Goal: Task Accomplishment & Management: Use online tool/utility

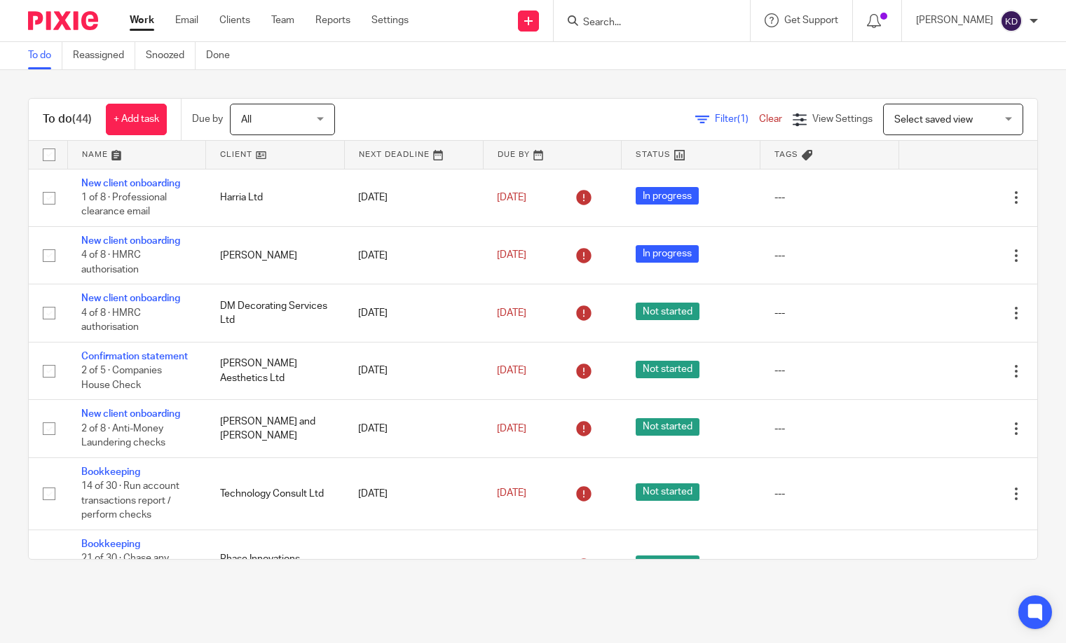
click at [662, 25] on input "Search" at bounding box center [644, 23] width 126 height 13
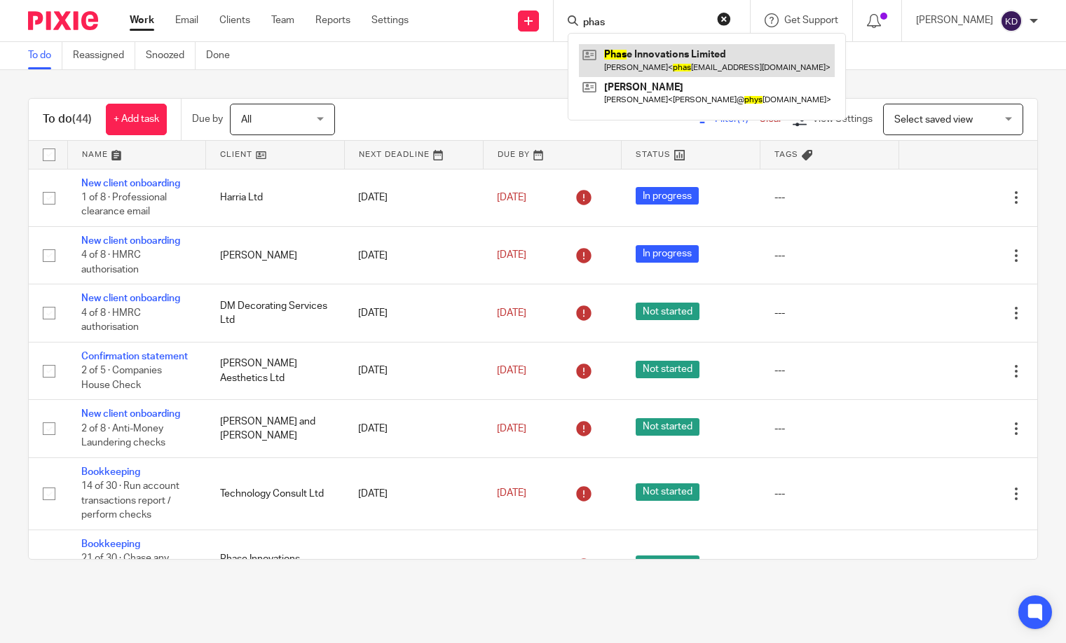
type input "phas"
click at [649, 53] on link at bounding box center [707, 60] width 256 height 32
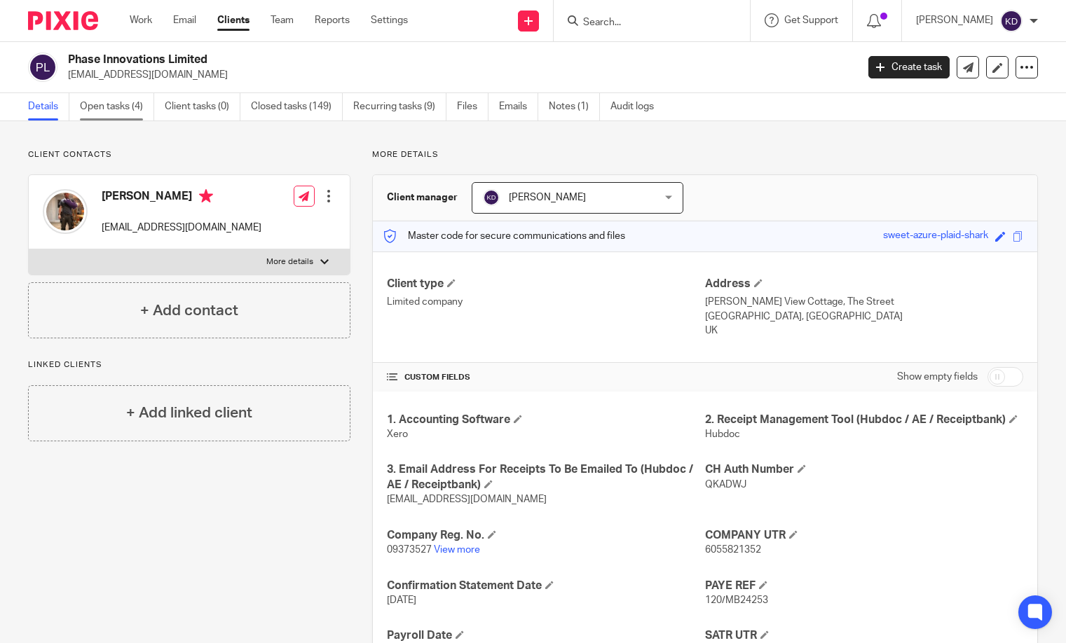
click at [103, 109] on link "Open tasks (4)" at bounding box center [117, 106] width 74 height 27
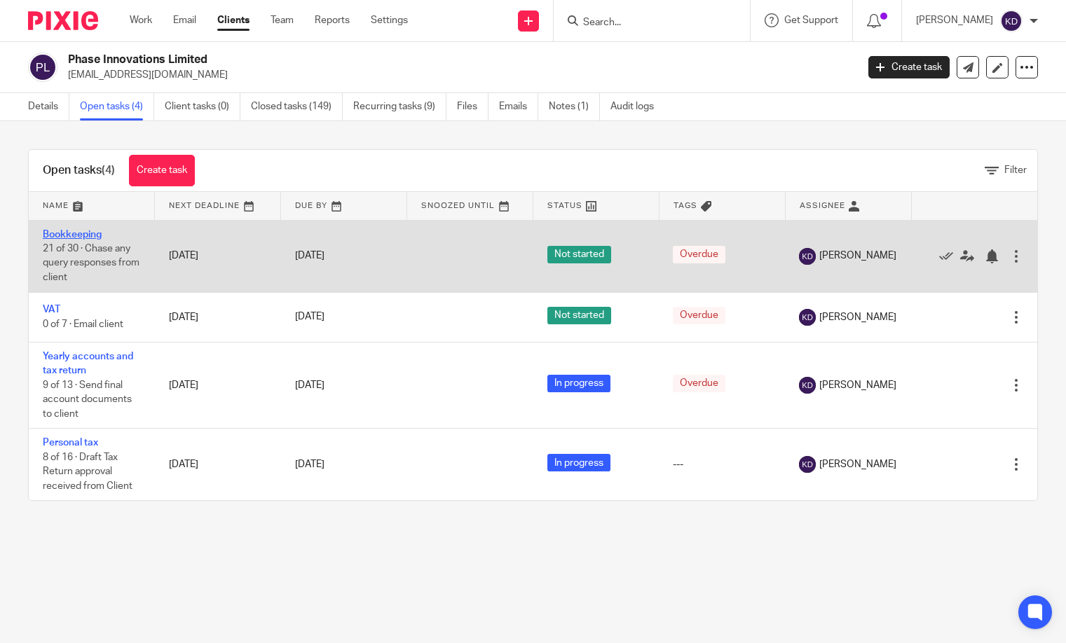
click at [72, 234] on link "Bookkeeping" at bounding box center [72, 235] width 59 height 10
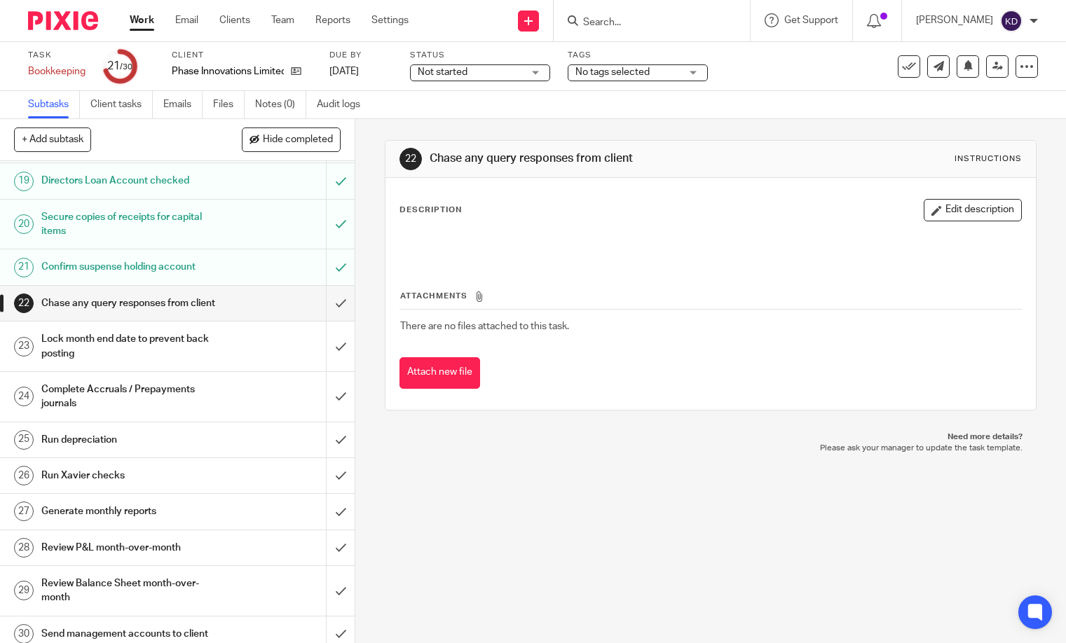
scroll to position [758, 0]
click at [337, 296] on input "submit" at bounding box center [177, 304] width 354 height 35
click at [336, 340] on input "submit" at bounding box center [177, 348] width 354 height 50
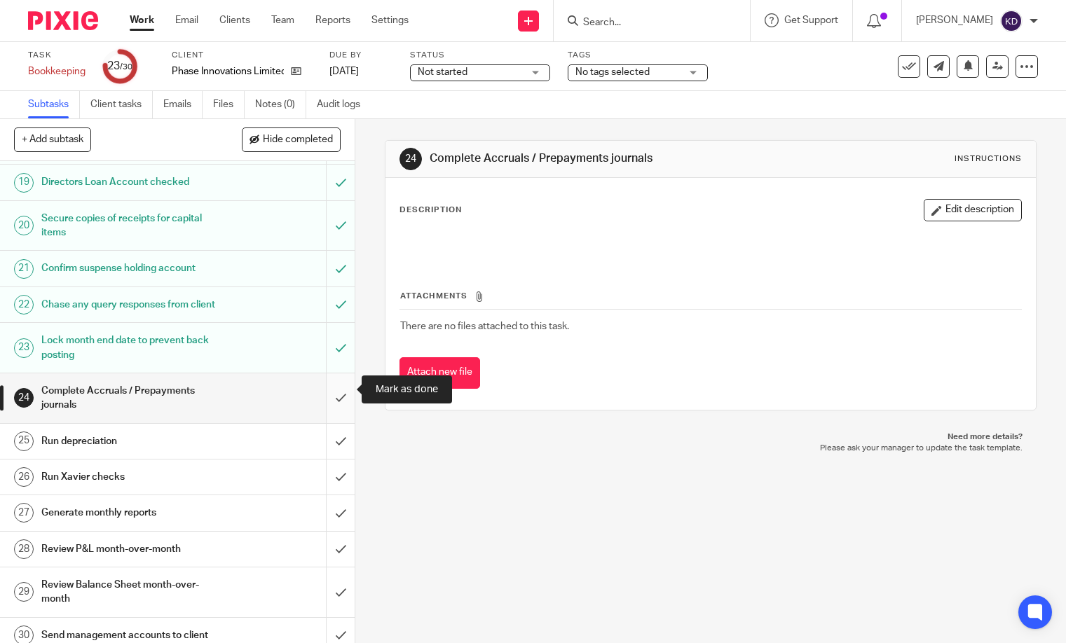
scroll to position [1, 0]
click at [340, 391] on input "submit" at bounding box center [177, 398] width 354 height 50
click at [334, 424] on input "submit" at bounding box center [177, 441] width 354 height 35
click at [334, 465] on input "submit" at bounding box center [177, 477] width 354 height 35
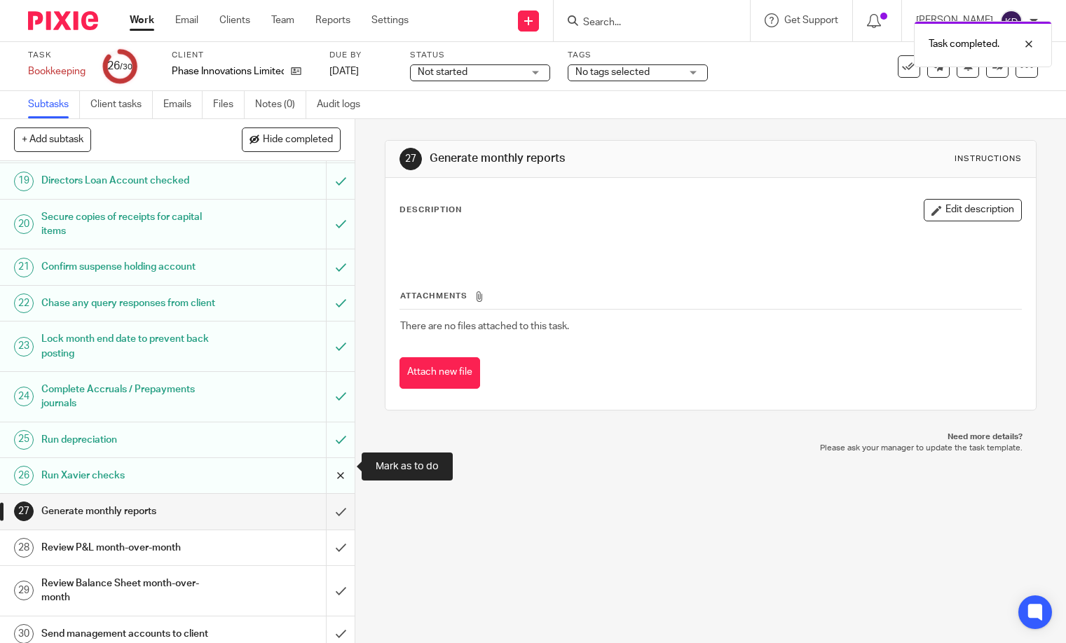
scroll to position [758, 0]
drag, startPoint x: 331, startPoint y: 509, endPoint x: 342, endPoint y: 541, distance: 33.9
click at [332, 510] on input "submit" at bounding box center [177, 512] width 354 height 35
click at [342, 541] on input "submit" at bounding box center [177, 549] width 354 height 35
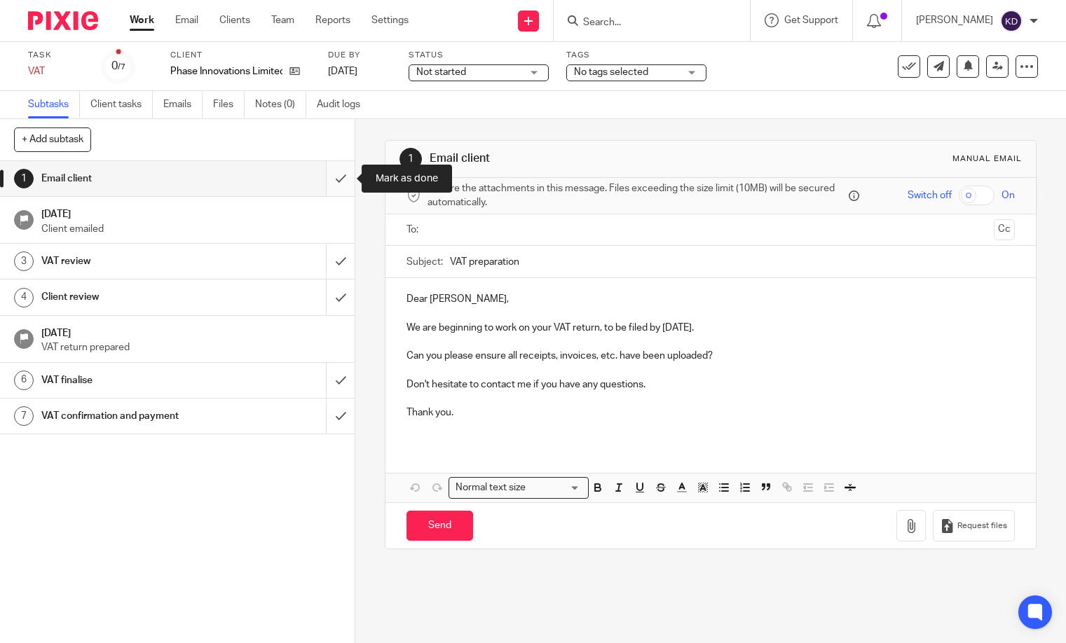
click at [338, 176] on input "submit" at bounding box center [177, 178] width 354 height 35
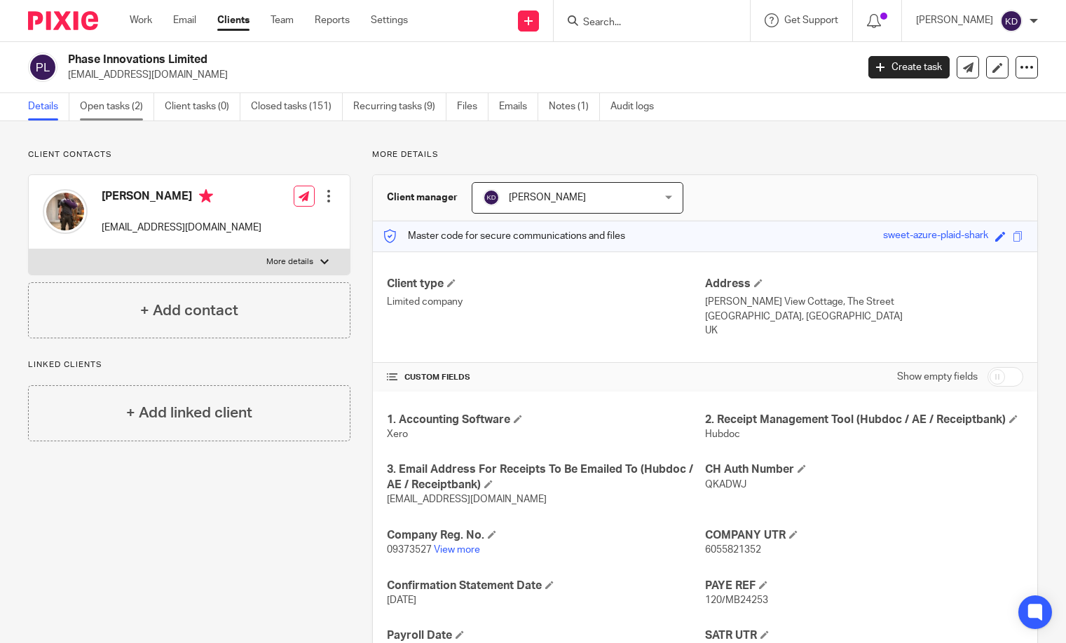
click at [123, 110] on link "Open tasks (2)" at bounding box center [117, 106] width 74 height 27
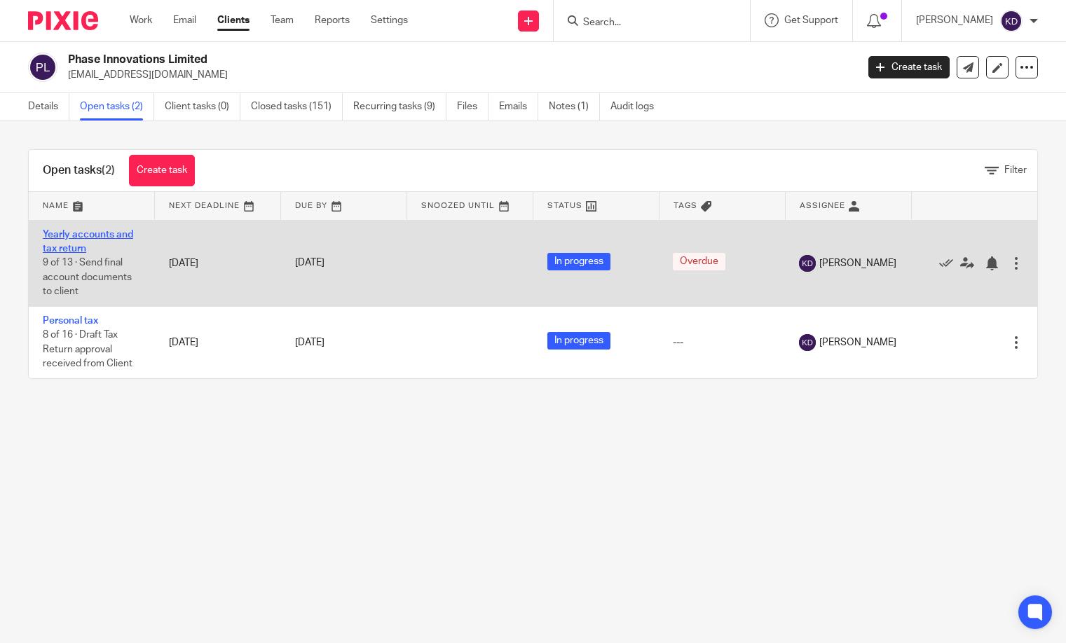
click at [96, 236] on link "Yearly accounts and tax return" at bounding box center [88, 242] width 90 height 24
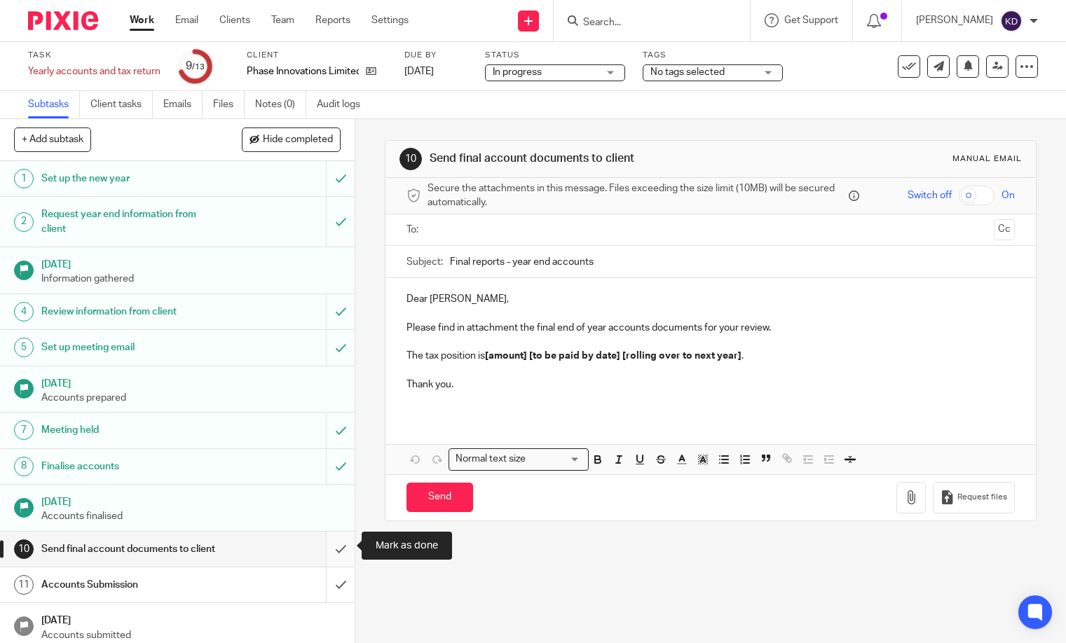
click at [343, 546] on input "submit" at bounding box center [177, 549] width 354 height 35
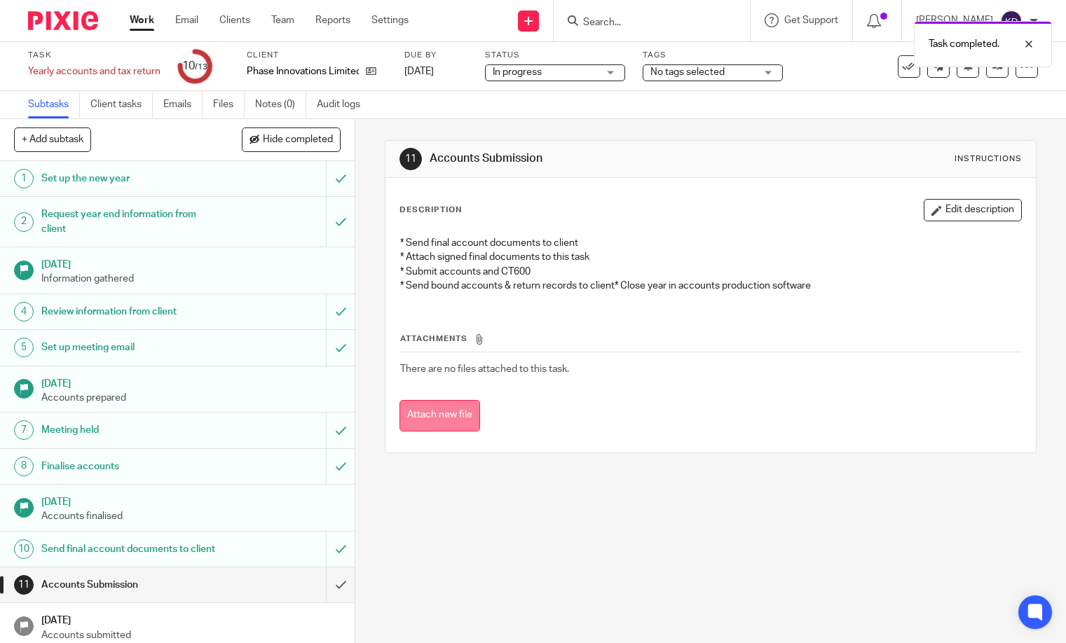
click at [436, 407] on button "Attach new file" at bounding box center [439, 416] width 81 height 32
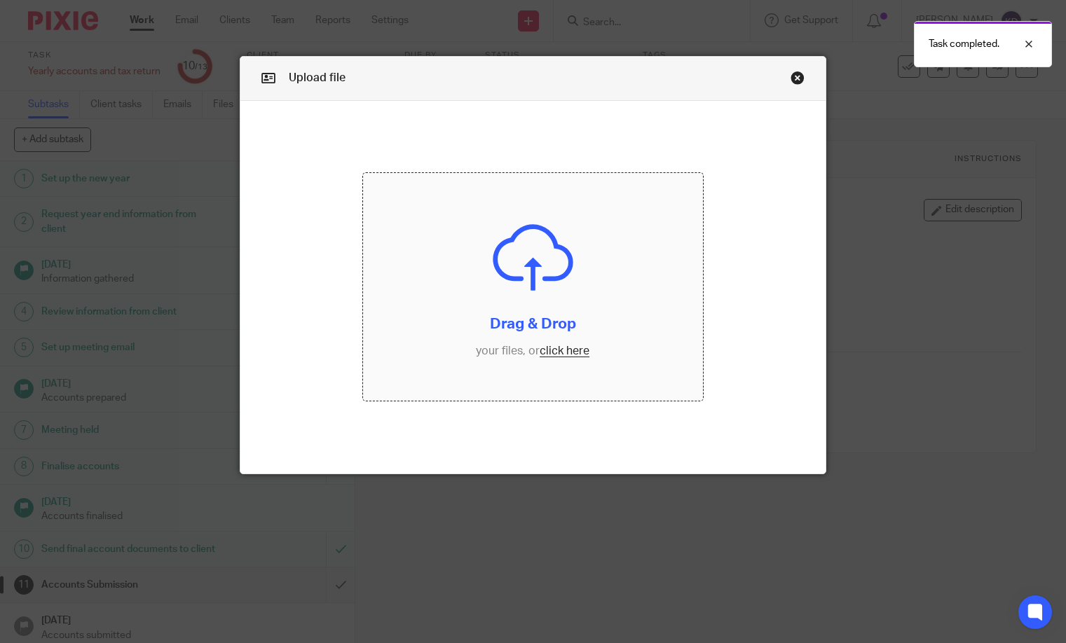
click at [570, 287] on input "file" at bounding box center [533, 287] width 340 height 228
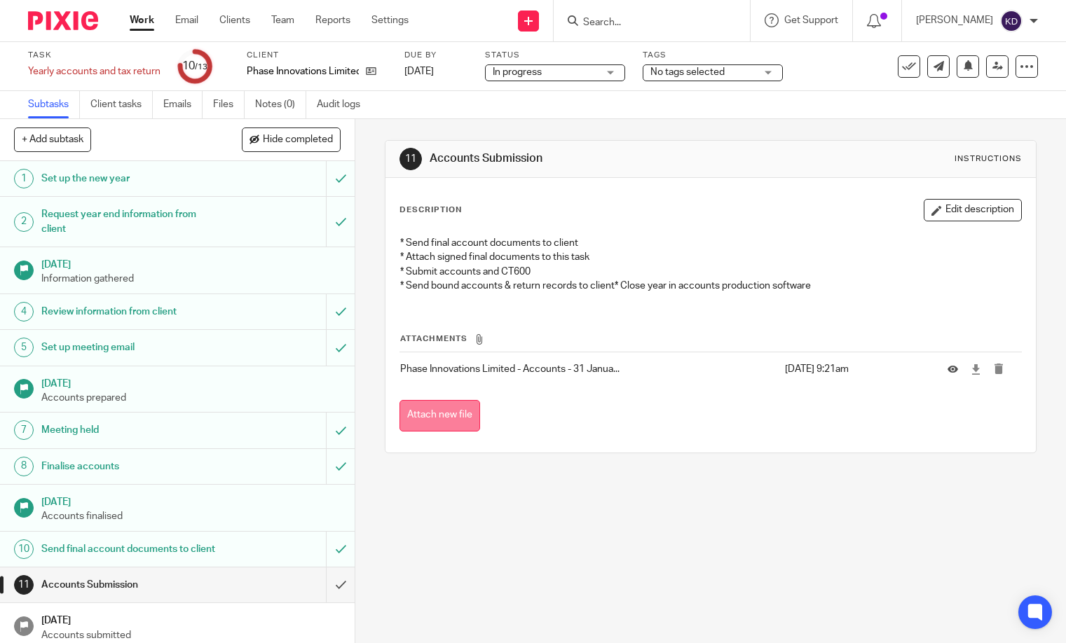
click at [438, 416] on button "Attach new file" at bounding box center [439, 416] width 81 height 32
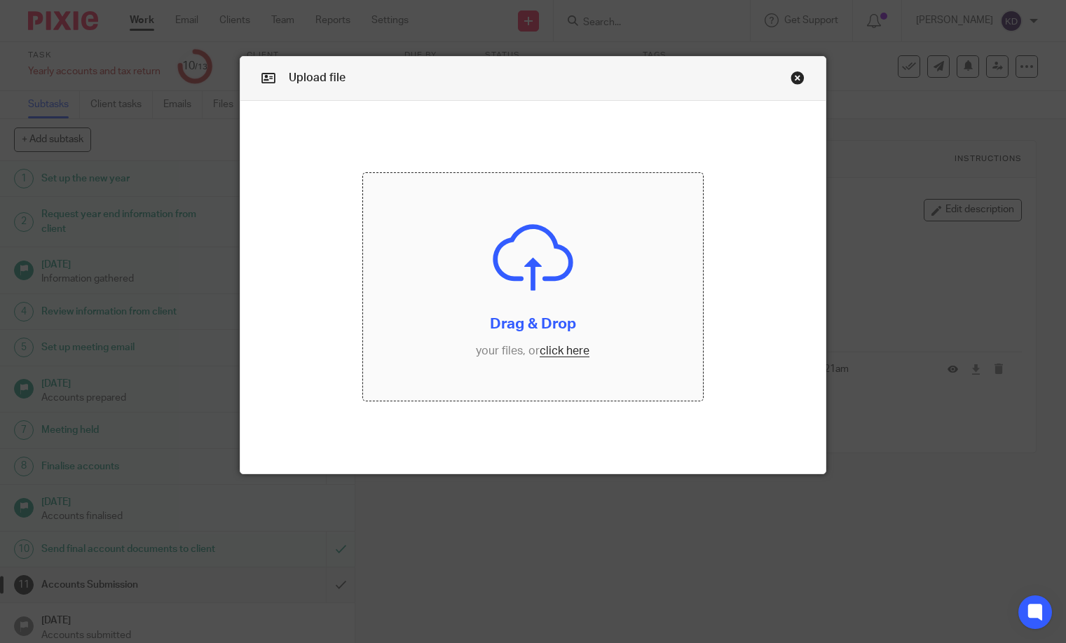
click at [484, 303] on input "file" at bounding box center [533, 287] width 340 height 228
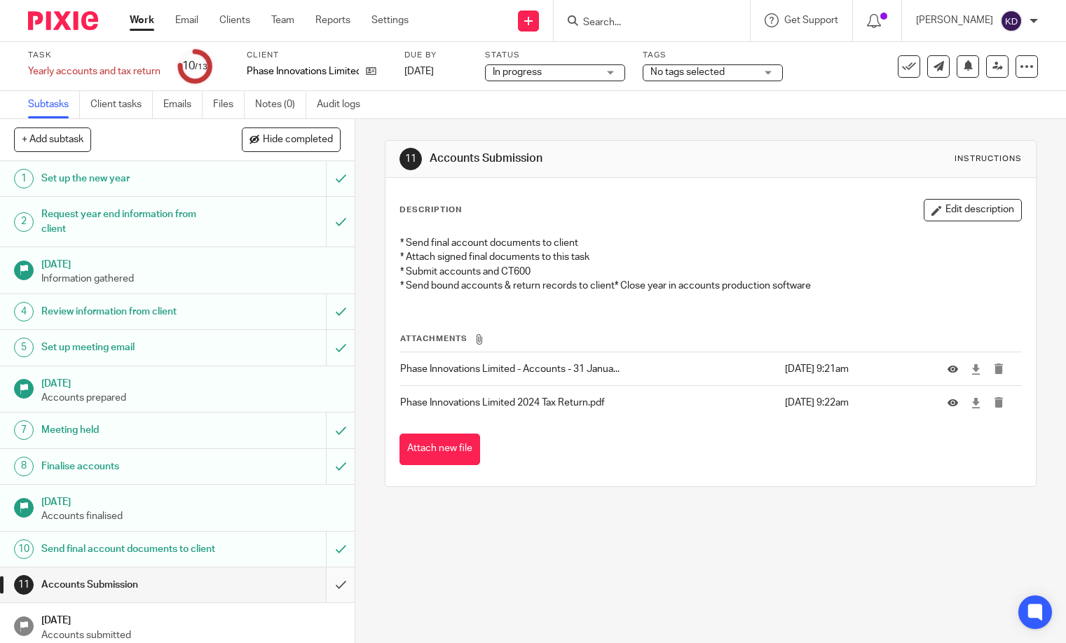
scroll to position [39, 0]
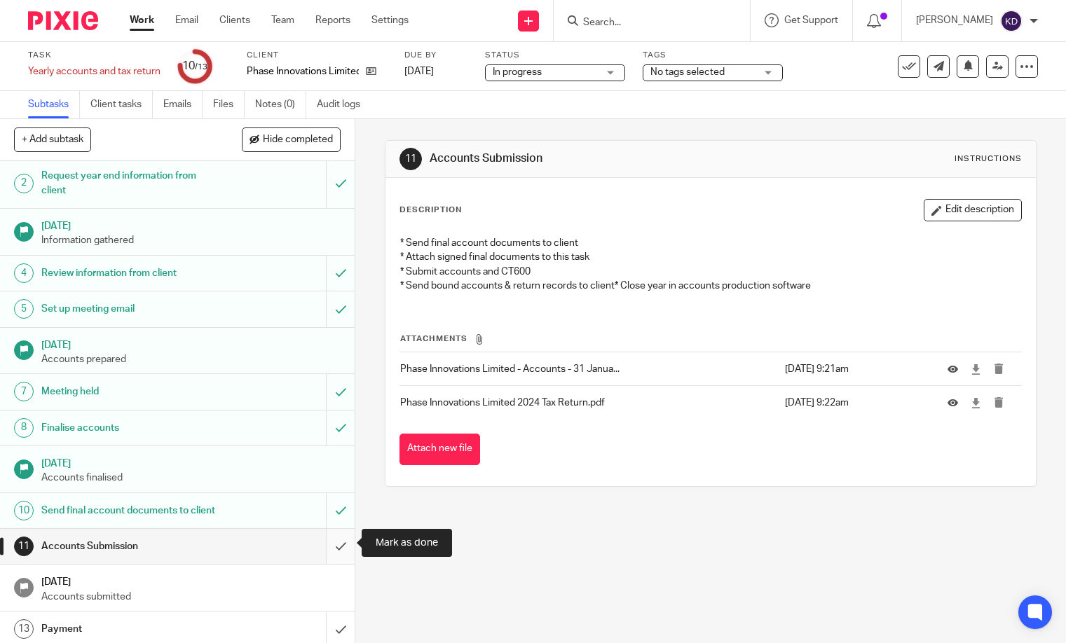
click at [340, 546] on input "submit" at bounding box center [177, 546] width 354 height 35
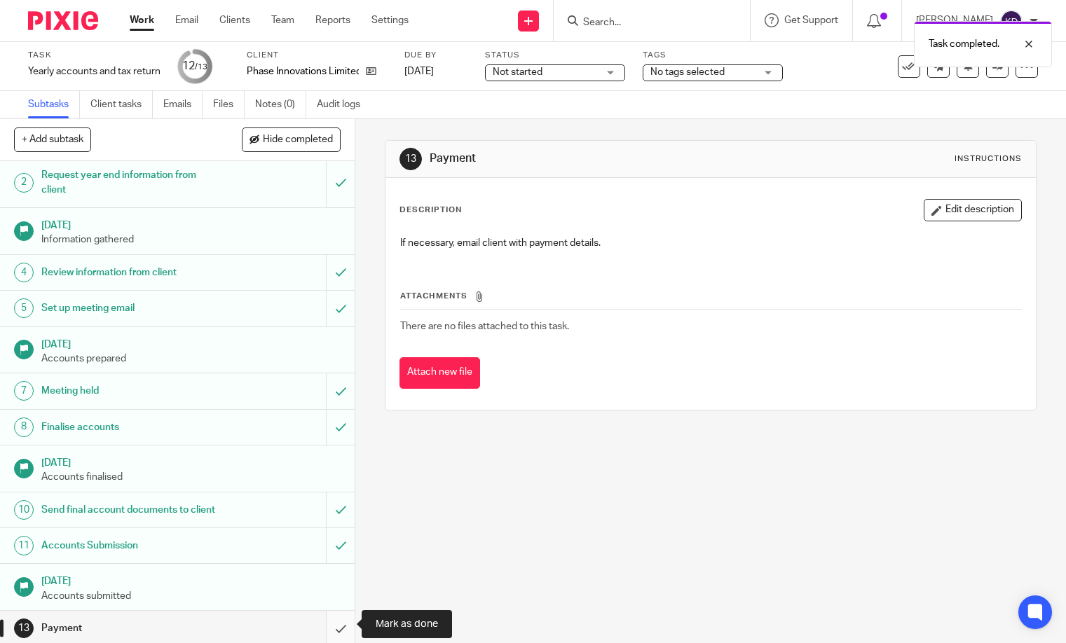
scroll to position [39, 0]
click at [342, 623] on input "submit" at bounding box center [177, 629] width 354 height 35
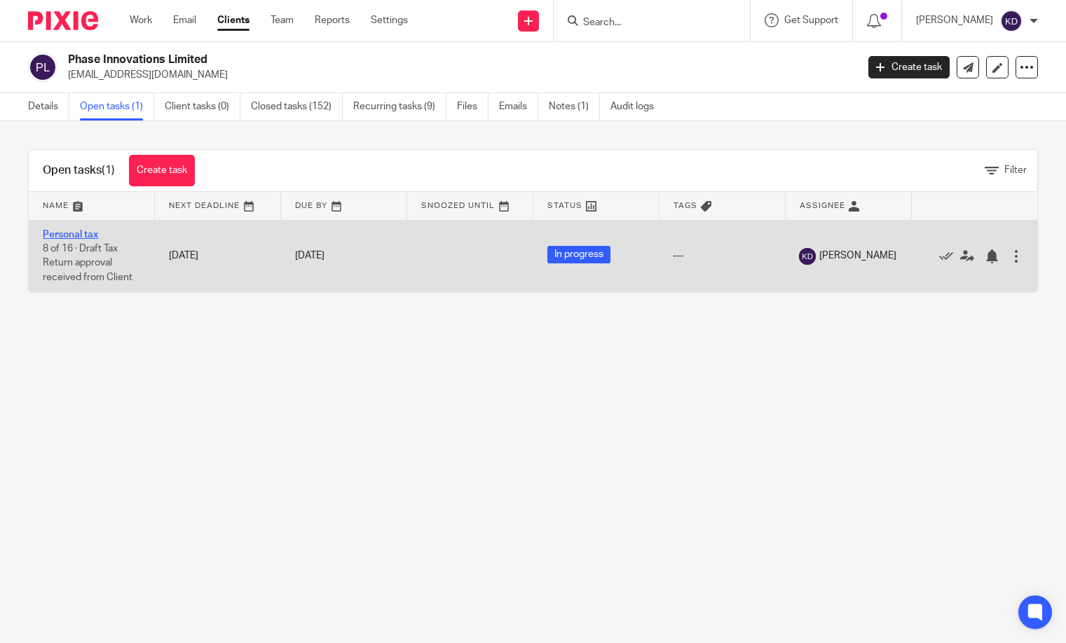
drag, startPoint x: 0, startPoint y: 0, endPoint x: 71, endPoint y: 230, distance: 240.4
click at [71, 224] on td "Personal tax 8 of 16 · Draft Tax Return approval received from Client" at bounding box center [92, 256] width 126 height 72
click at [71, 230] on link "Personal tax" at bounding box center [70, 235] width 55 height 10
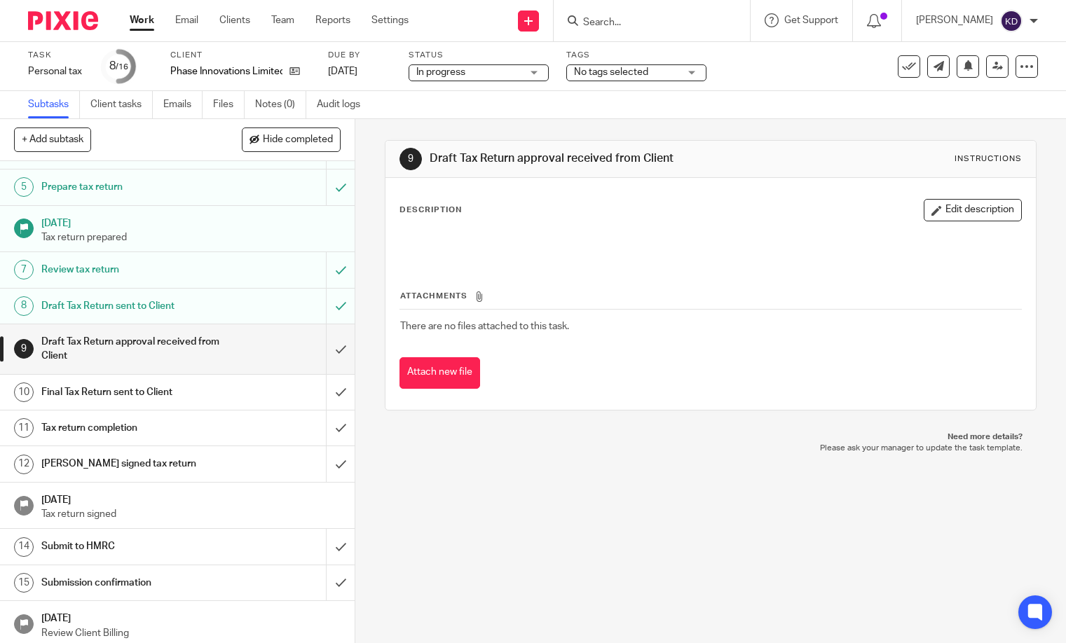
scroll to position [160, 0]
click at [333, 349] on input "submit" at bounding box center [177, 350] width 354 height 50
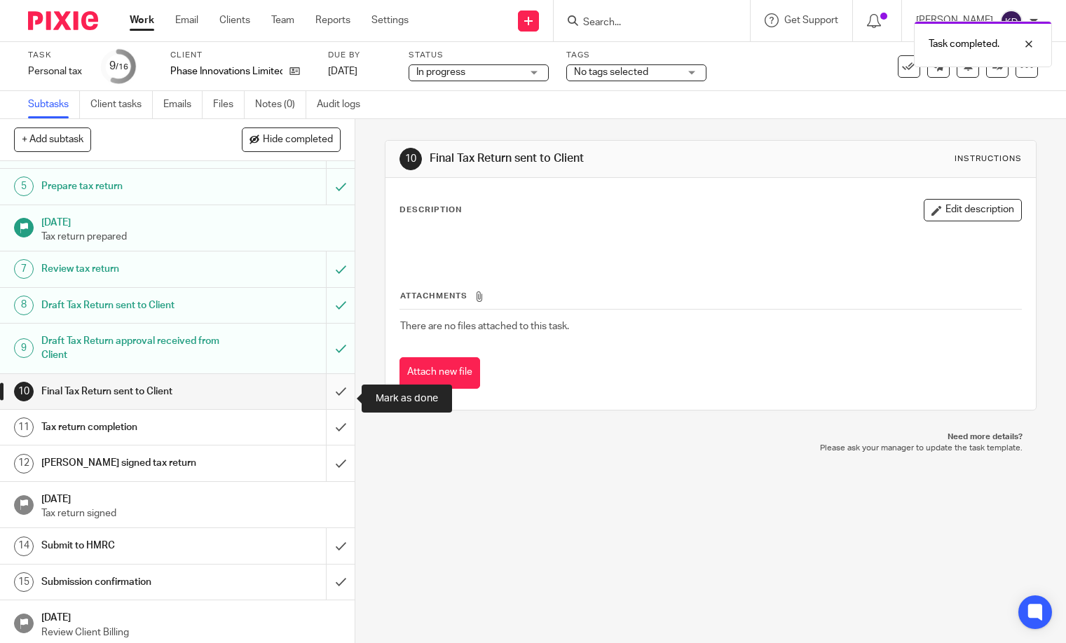
scroll to position [160, 0]
click at [339, 396] on input "submit" at bounding box center [177, 392] width 354 height 35
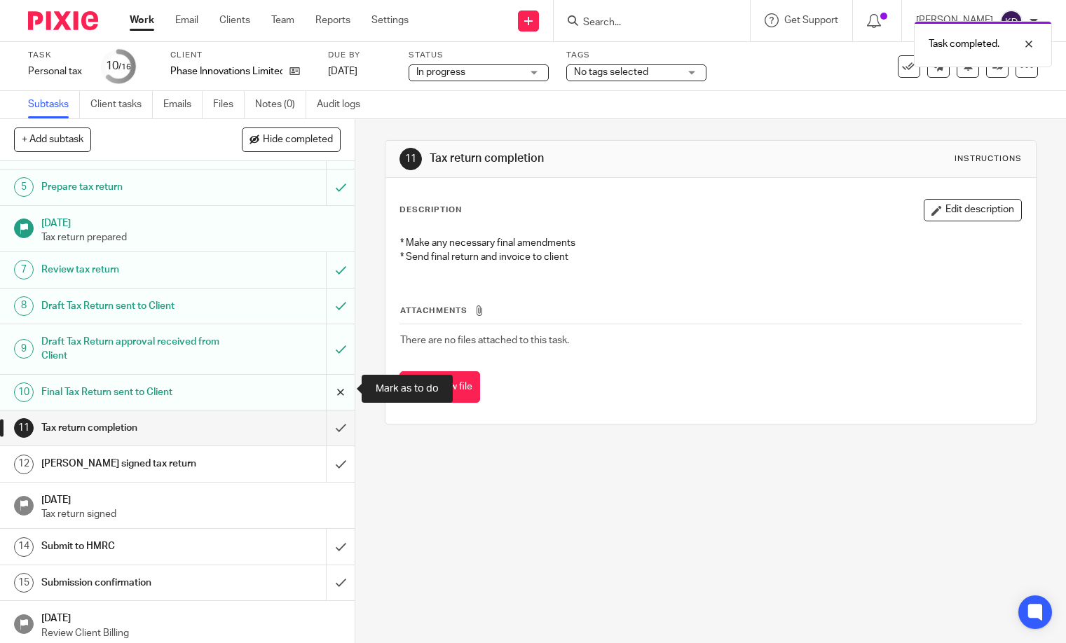
scroll to position [160, 0]
click at [338, 432] on input "submit" at bounding box center [177, 428] width 354 height 35
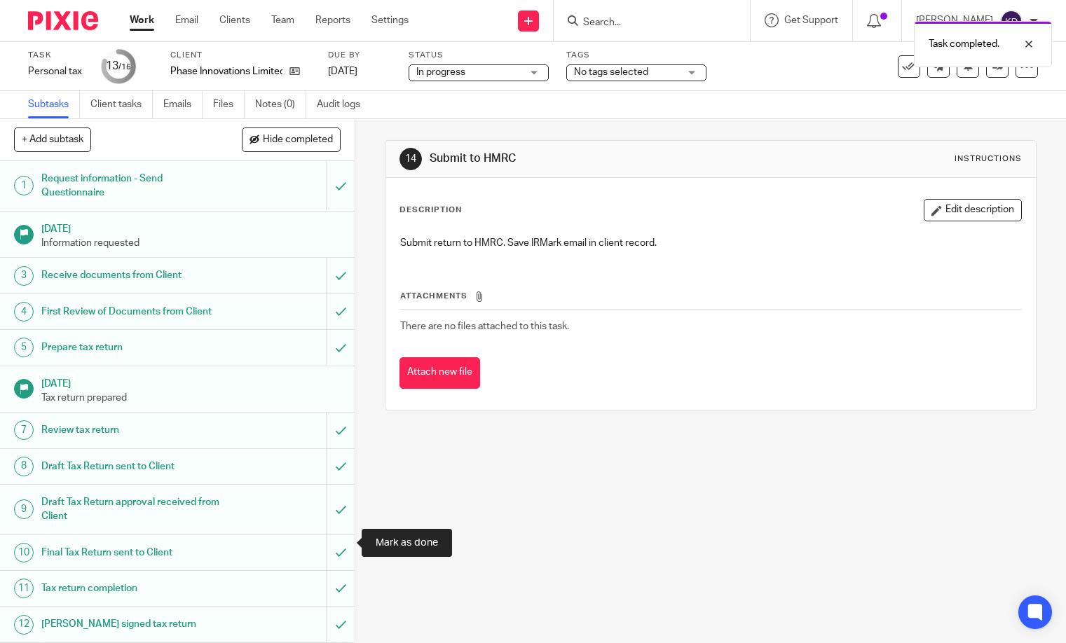
scroll to position [160, 0]
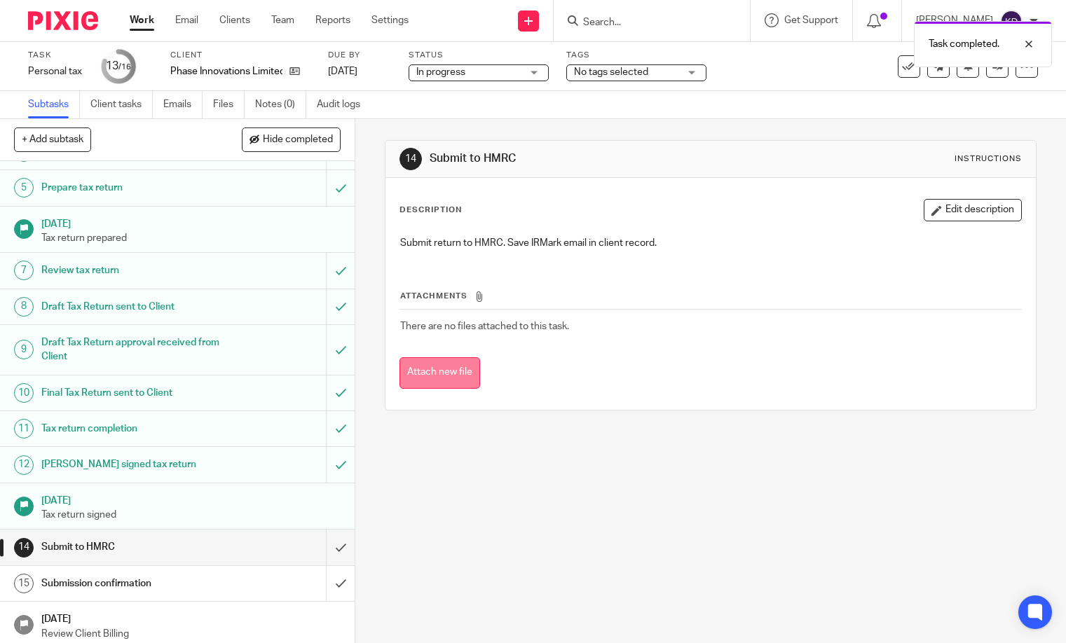
click at [469, 374] on button "Attach new file" at bounding box center [439, 373] width 81 height 32
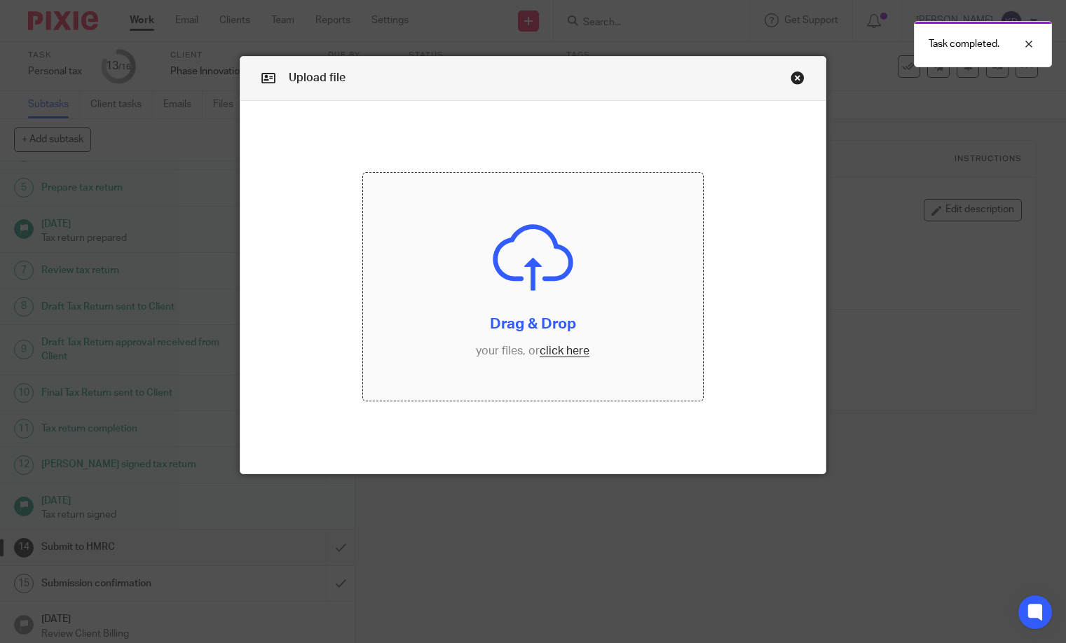
click at [502, 319] on input "file" at bounding box center [533, 287] width 340 height 228
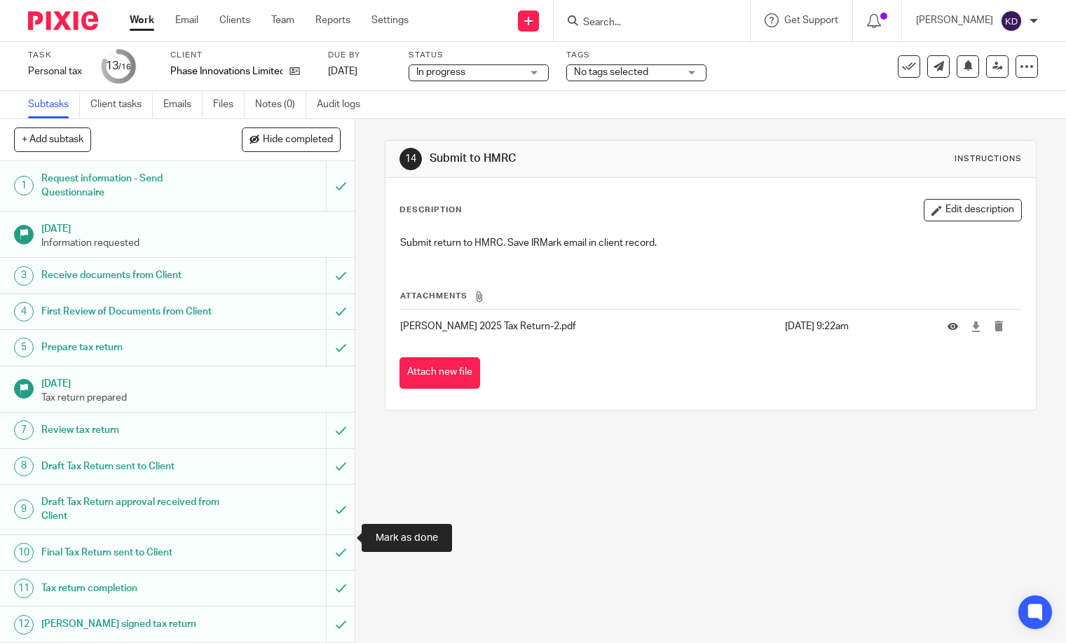
scroll to position [160, 0]
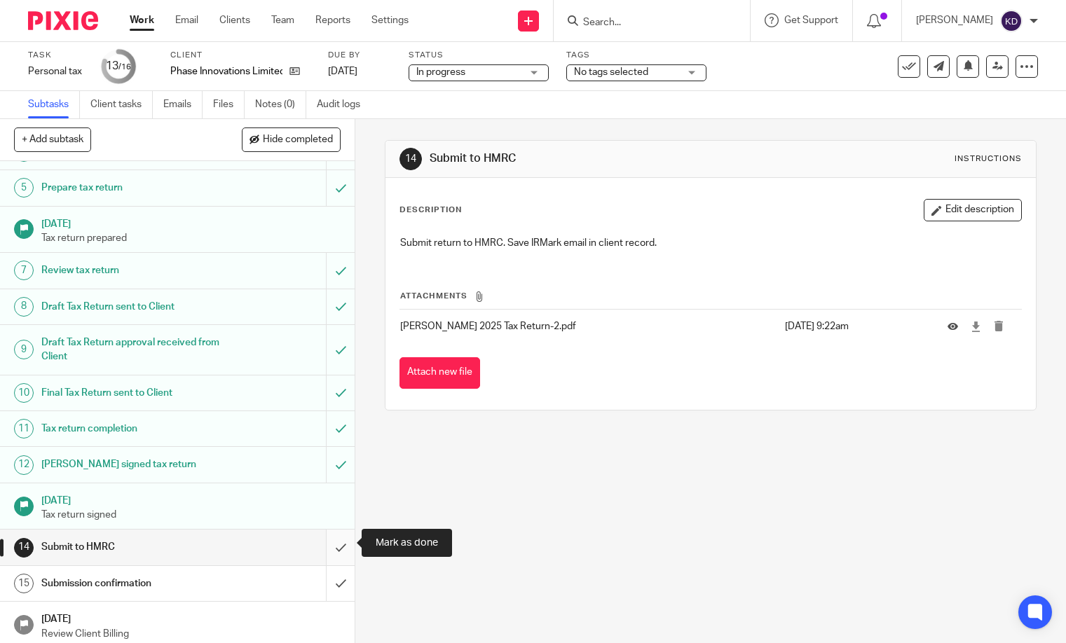
click at [336, 551] on input "submit" at bounding box center [177, 547] width 354 height 35
click at [340, 578] on input "submit" at bounding box center [177, 583] width 354 height 35
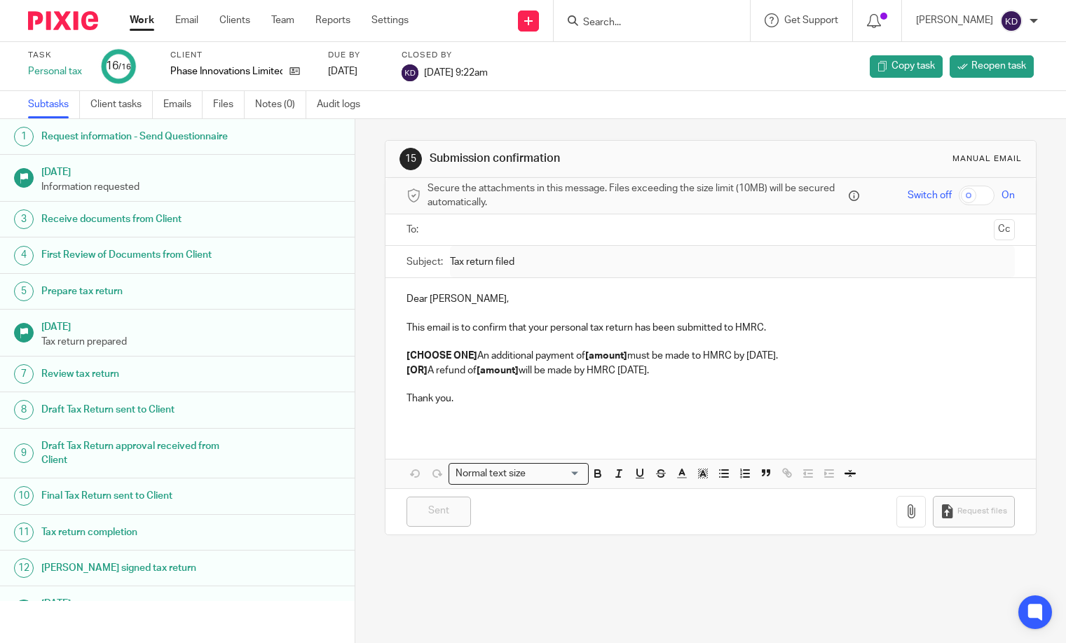
click at [151, 27] on link "Work" at bounding box center [142, 20] width 25 height 14
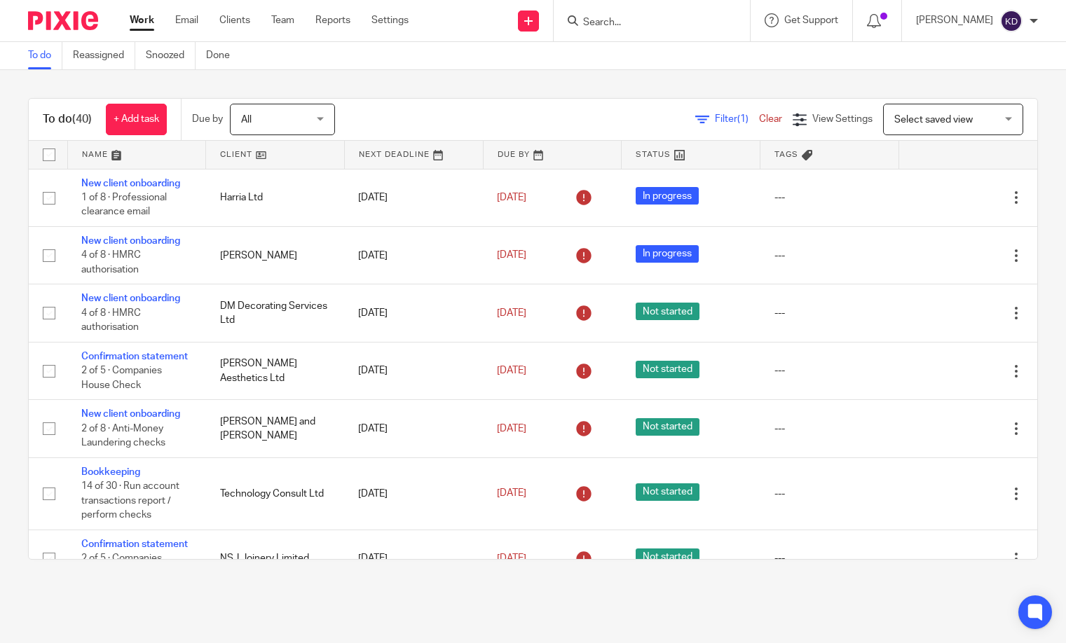
click at [638, 28] on form at bounding box center [655, 21] width 149 height 18
click at [639, 24] on input "Search" at bounding box center [644, 23] width 126 height 13
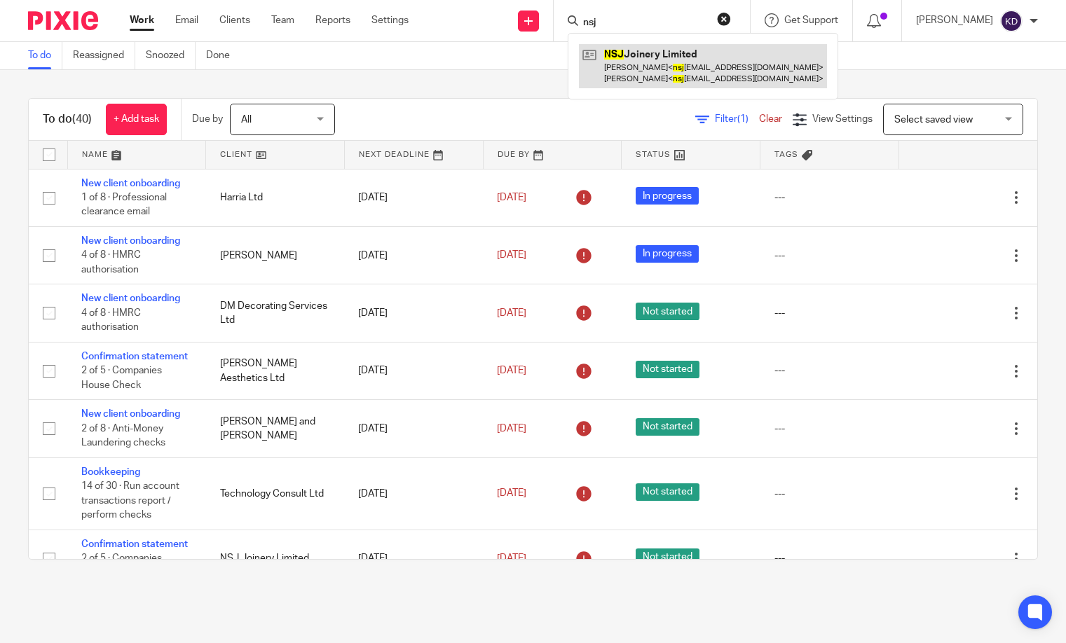
type input "nsj"
click at [629, 67] on link at bounding box center [703, 65] width 248 height 43
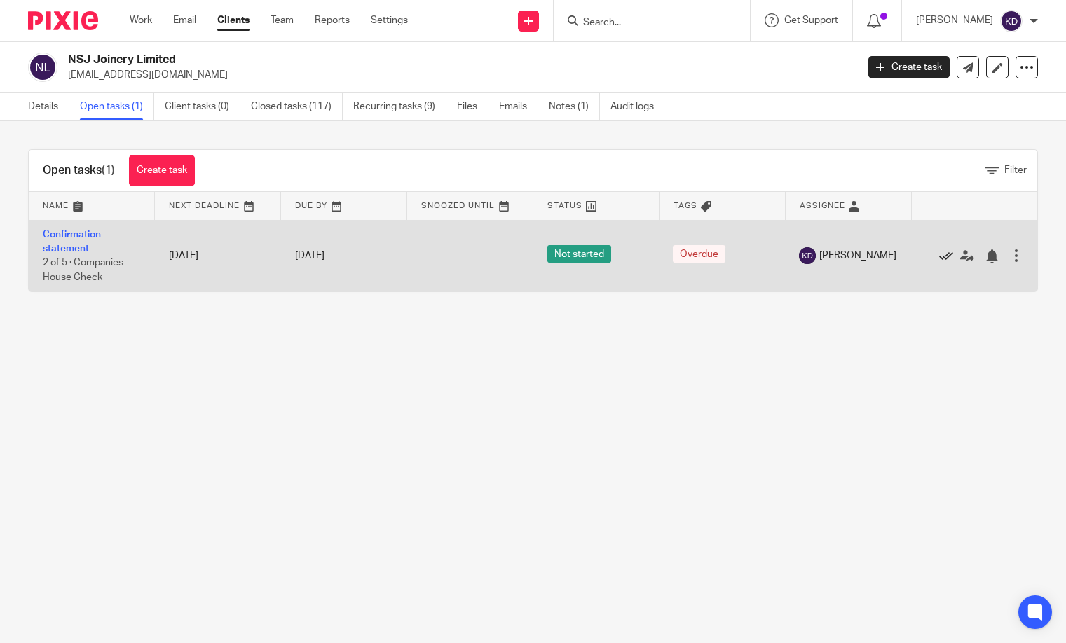
click at [944, 256] on icon at bounding box center [946, 256] width 14 height 14
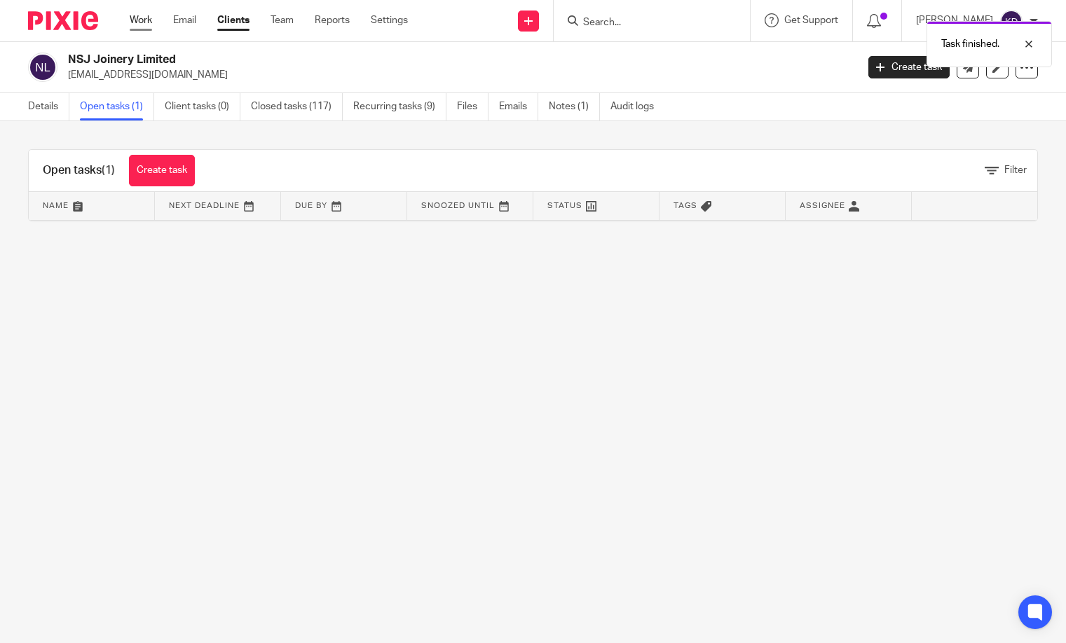
click at [146, 15] on link "Work" at bounding box center [141, 20] width 22 height 14
